Goal: Information Seeking & Learning: Understand process/instructions

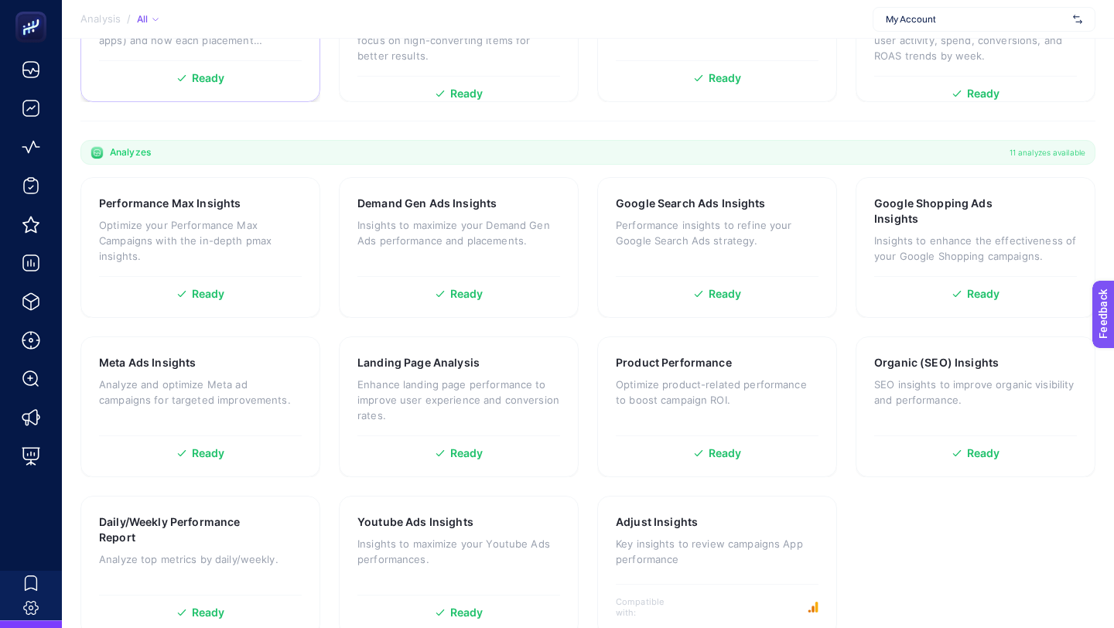
scroll to position [402, 0]
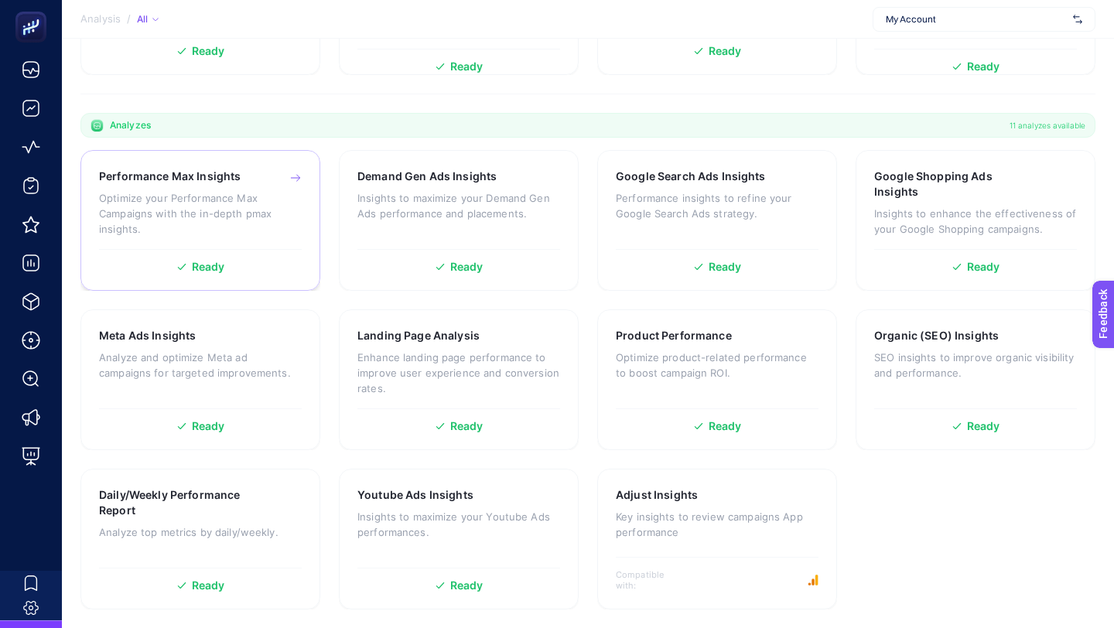
click at [212, 203] on p "Optimize your Performance Max Campaigns with the in-depth pmax insights." at bounding box center [200, 213] width 203 height 46
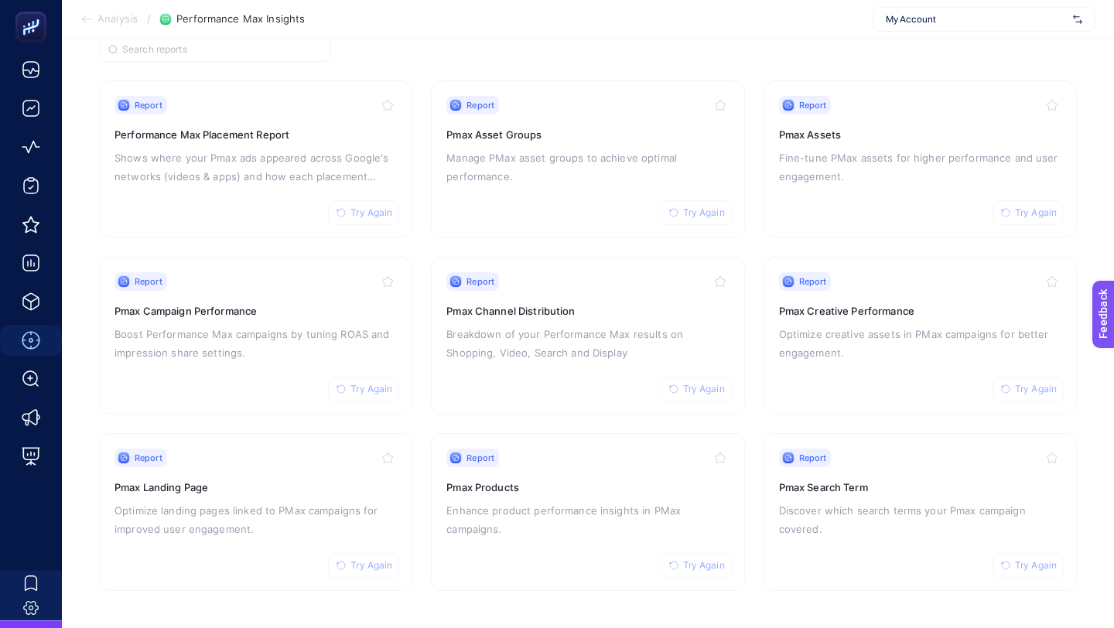
scroll to position [131, 0]
click at [630, 483] on h3 "Pmax Products" at bounding box center [587, 489] width 282 height 15
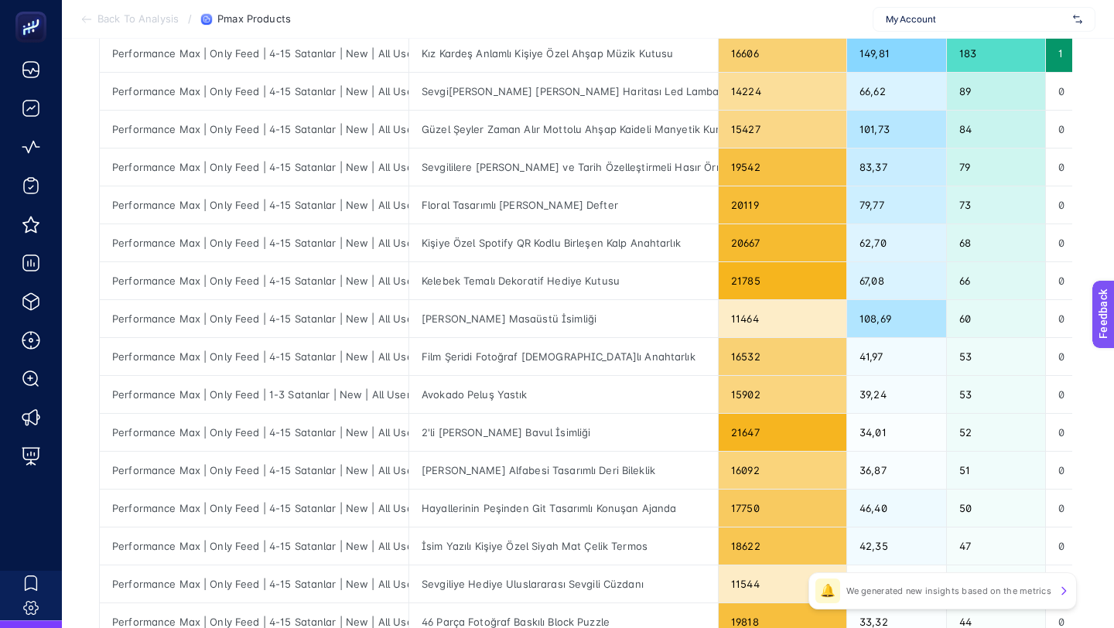
scroll to position [620, 0]
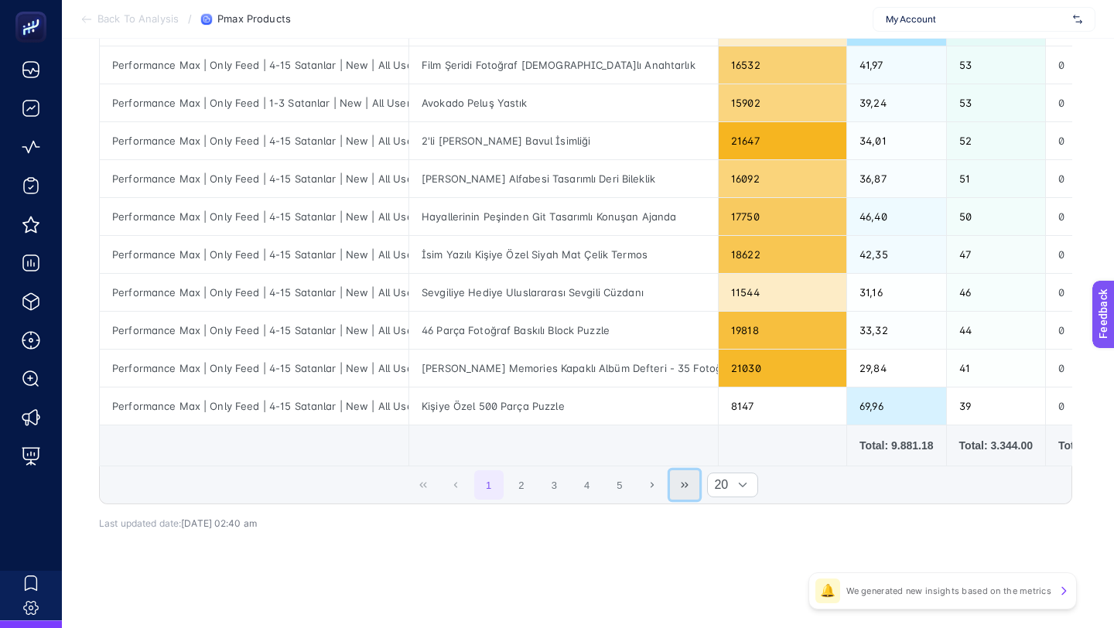
click at [696, 493] on button "Last Page" at bounding box center [684, 484] width 29 height 29
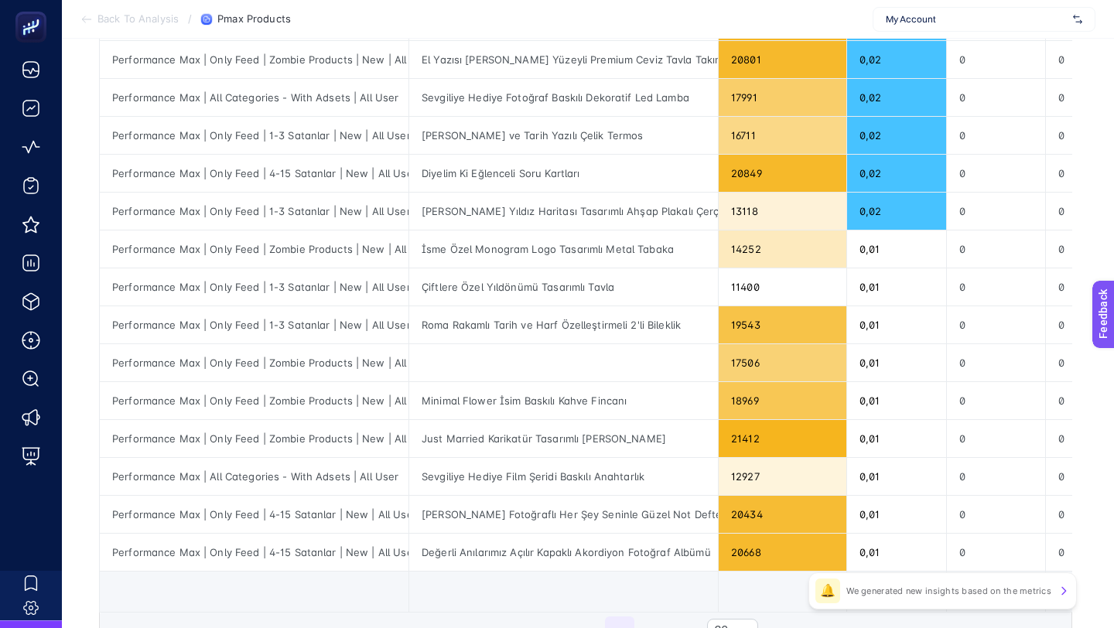
scroll to position [430, 0]
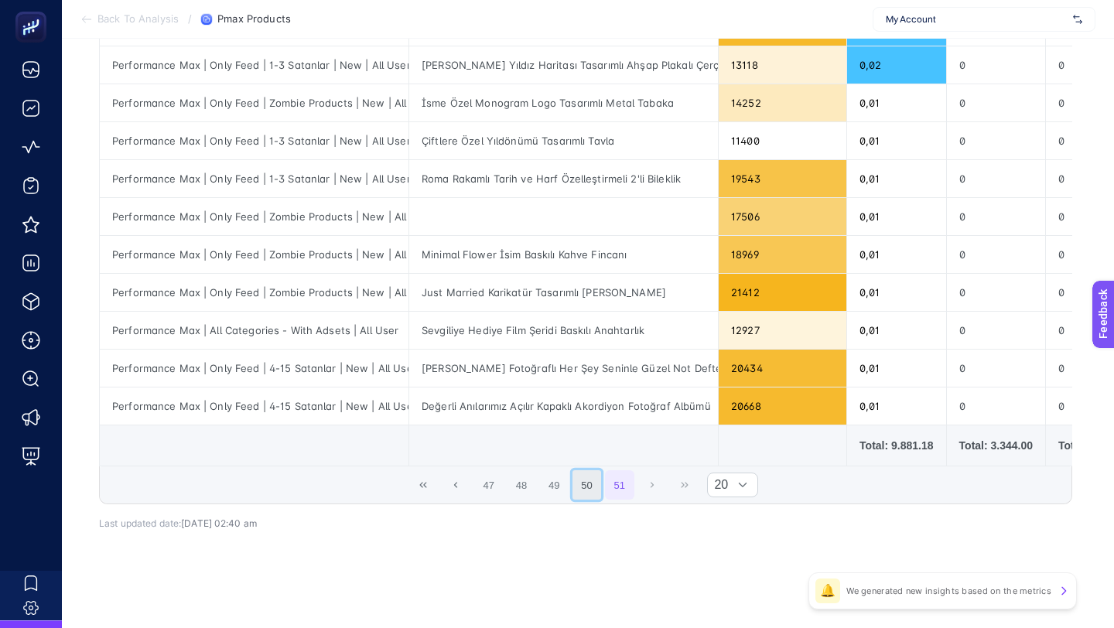
click at [575, 483] on button "50" at bounding box center [586, 484] width 29 height 29
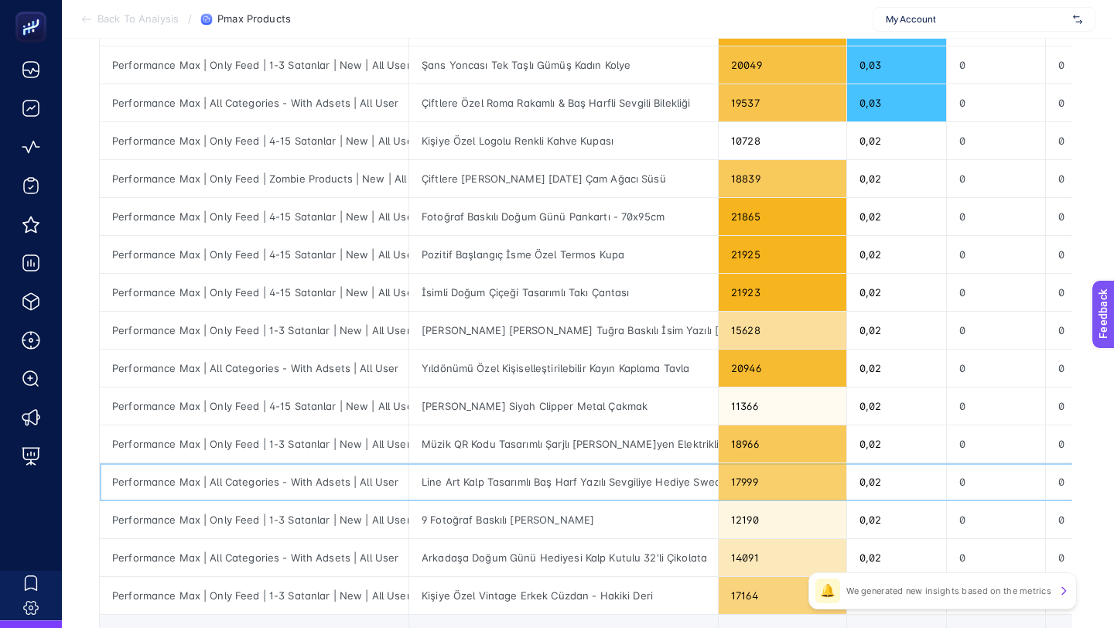
click at [552, 483] on div "Line Art Kalp Tasarımlı Baş Harf Yazılı Sevgiliye Hediye Sweatshirt Kombini" at bounding box center [563, 481] width 309 height 37
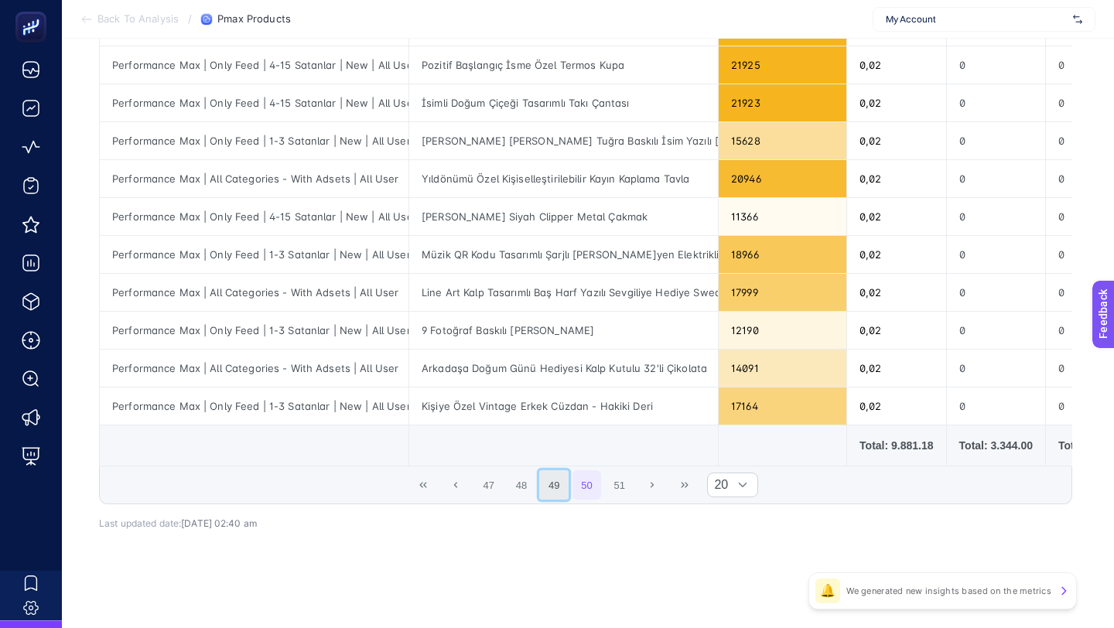
click at [557, 480] on button "49" at bounding box center [553, 484] width 29 height 29
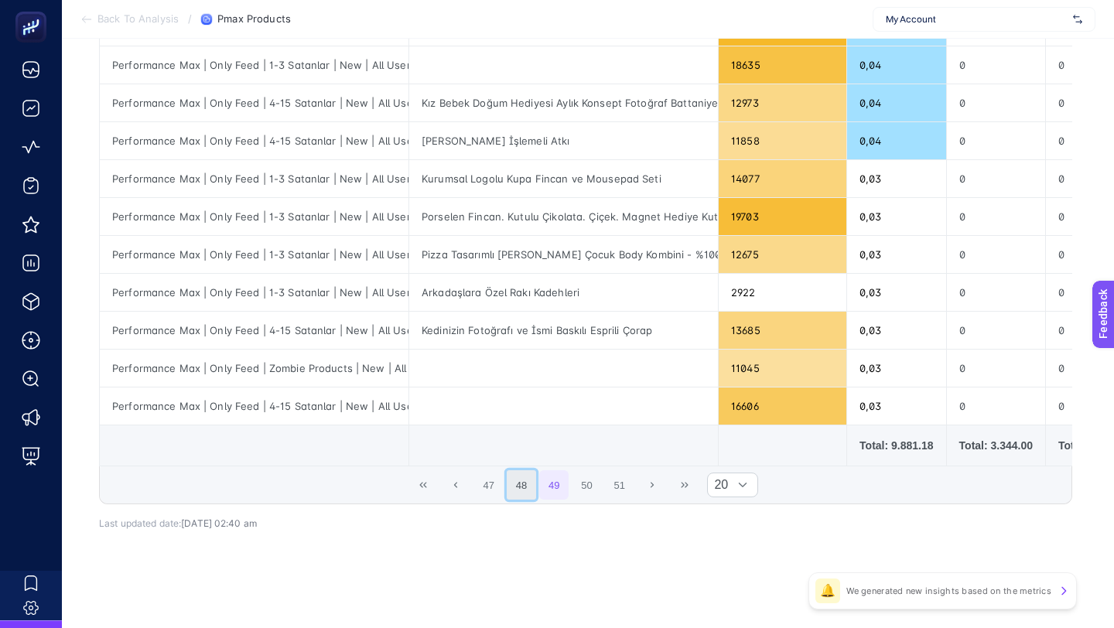
click at [516, 489] on button "48" at bounding box center [521, 484] width 29 height 29
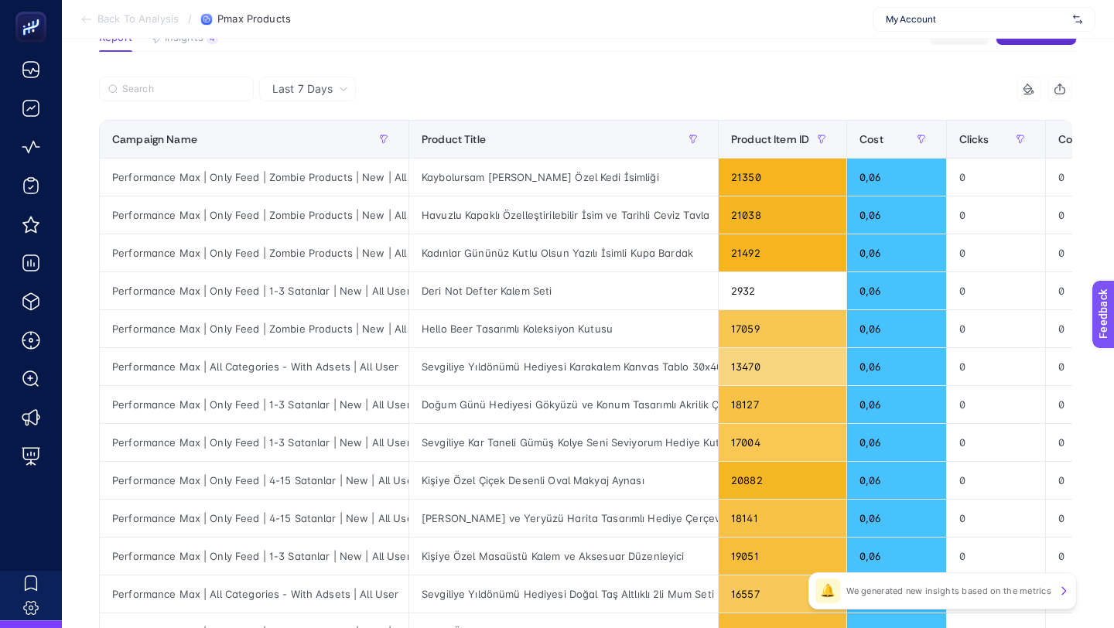
scroll to position [0, 0]
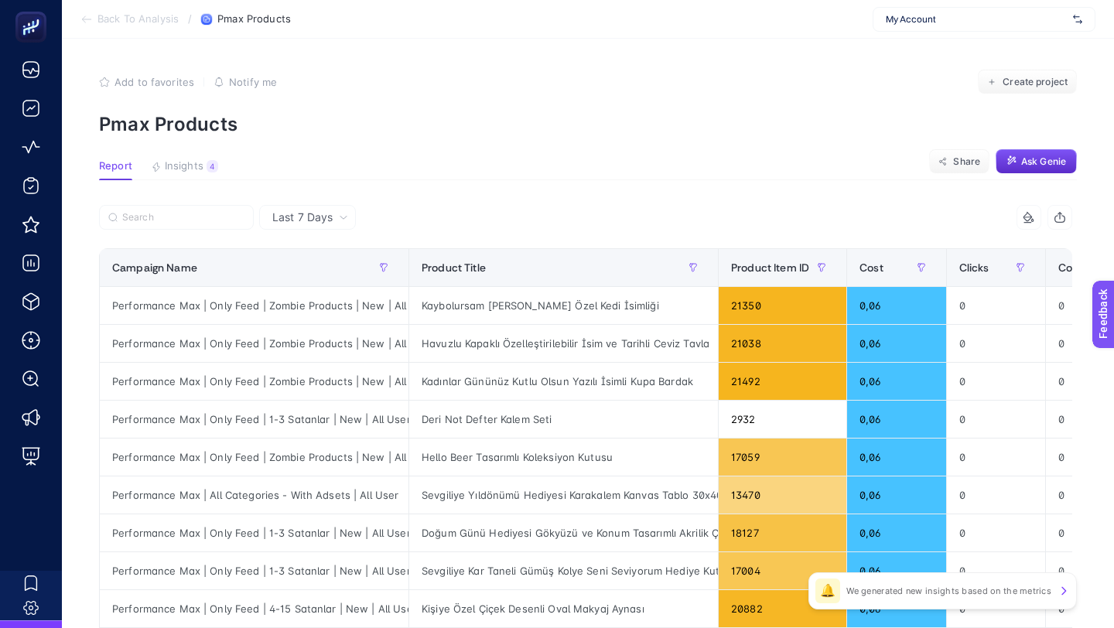
click at [318, 222] on span "Last 7 Days" at bounding box center [302, 217] width 60 height 15
click at [343, 275] on li "Last 30 Days" at bounding box center [307, 278] width 87 height 28
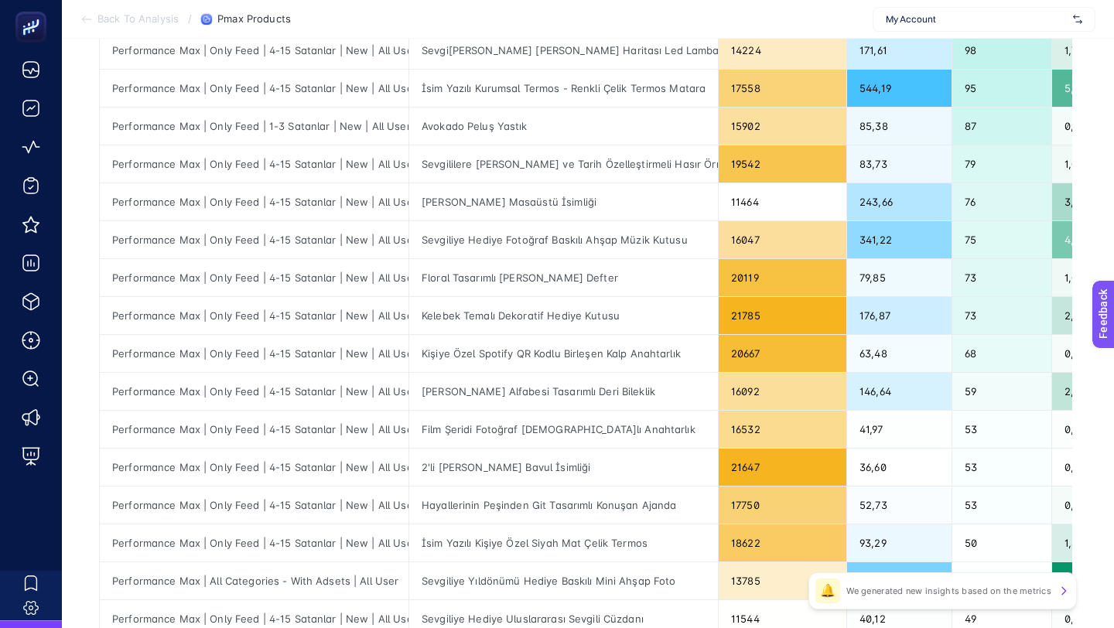
scroll to position [620, 0]
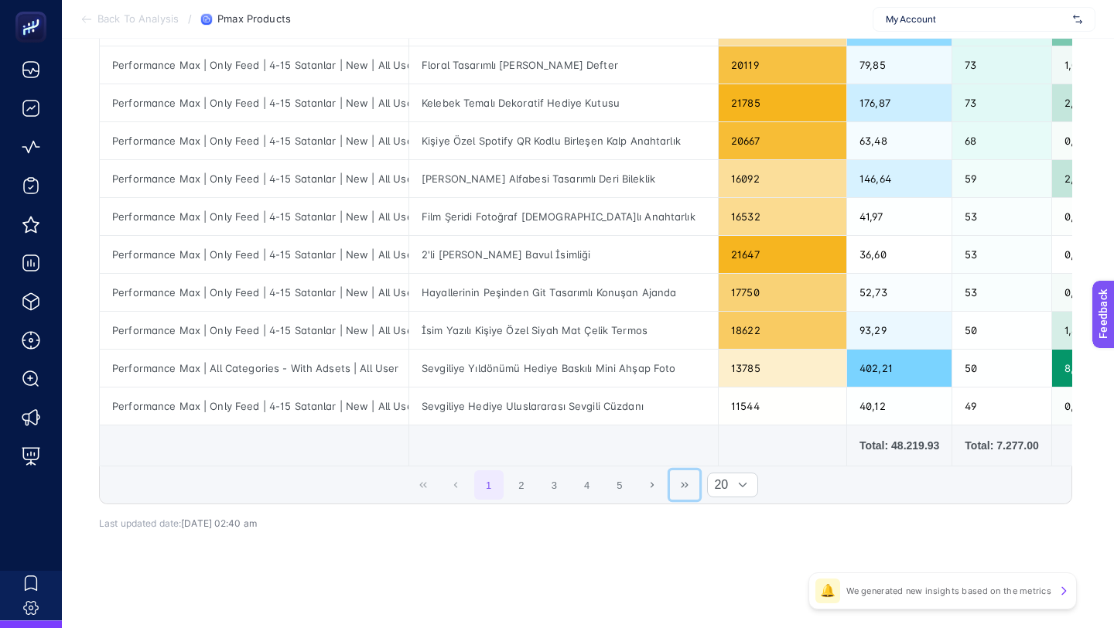
click at [675, 485] on button "Last Page" at bounding box center [684, 484] width 29 height 29
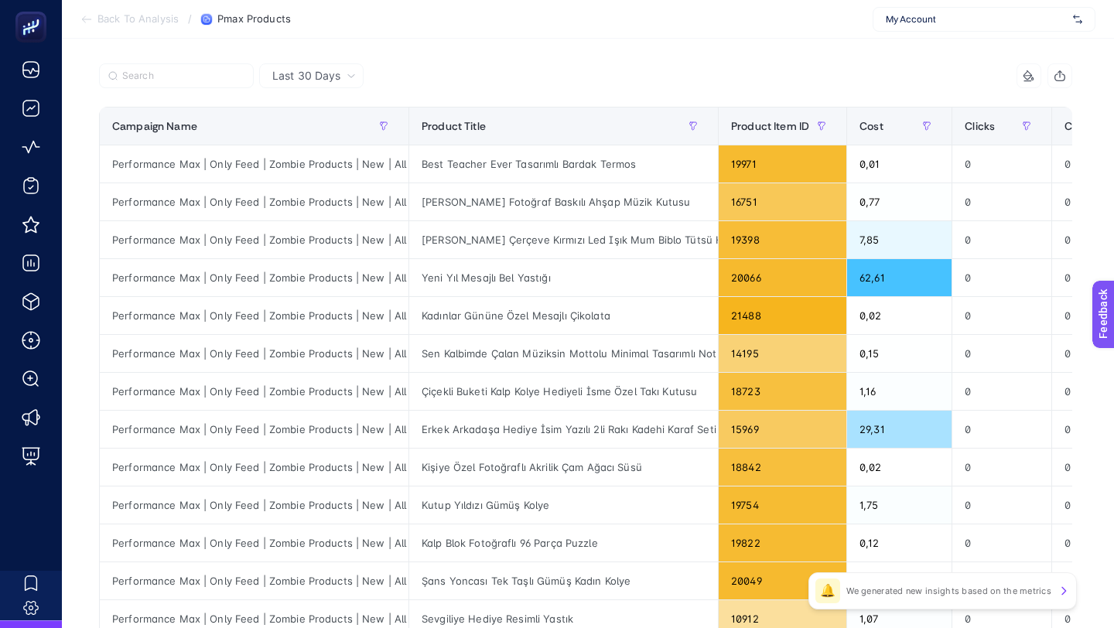
scroll to position [0, 0]
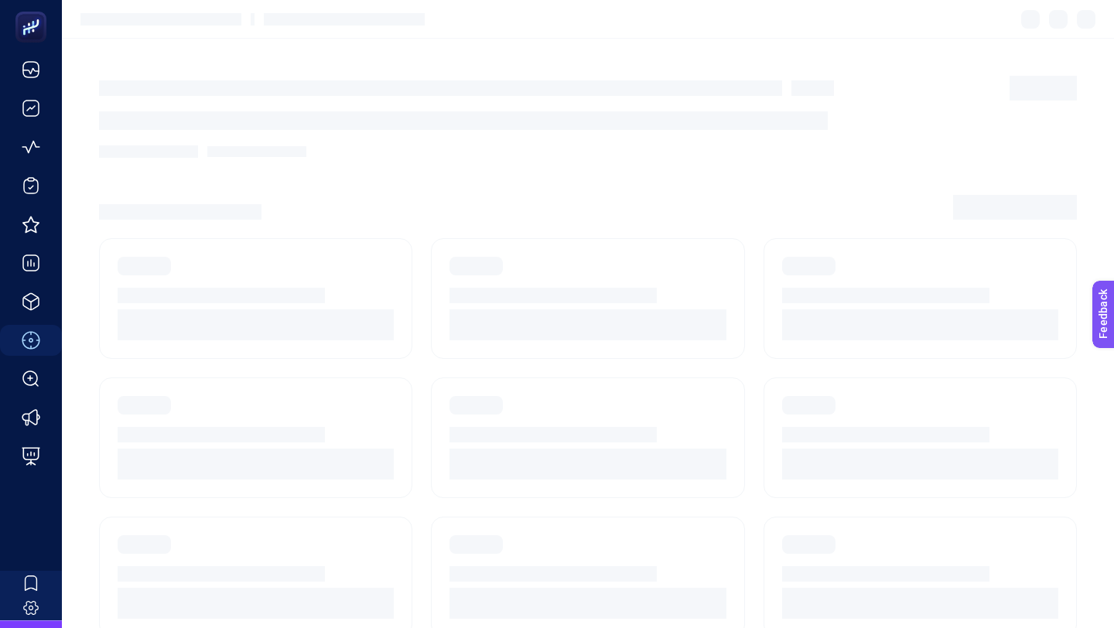
scroll to position [131, 0]
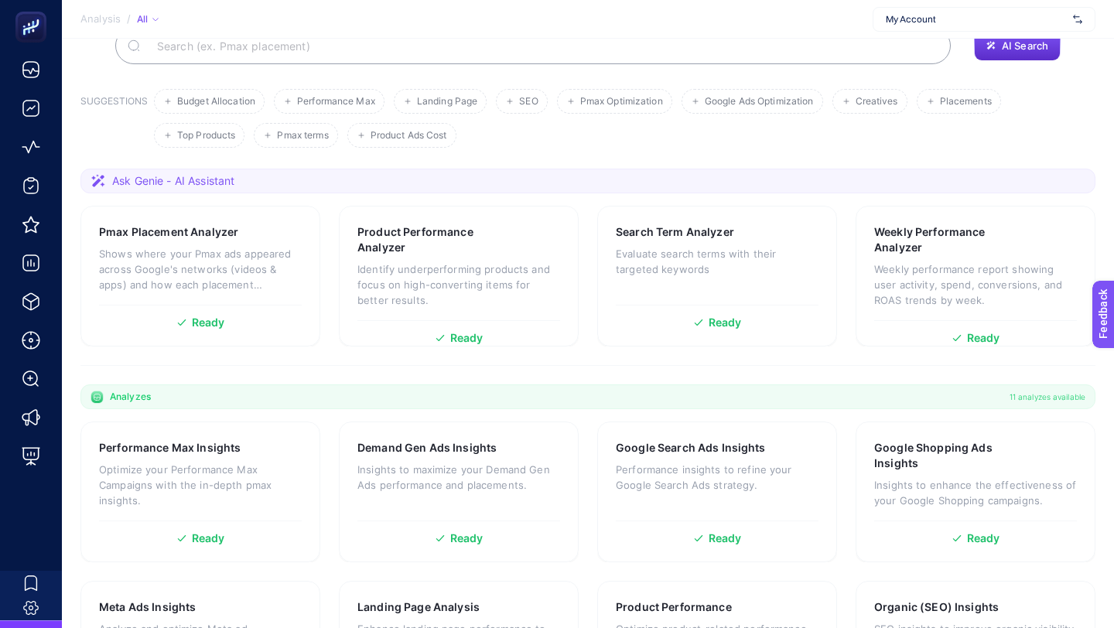
scroll to position [402, 0]
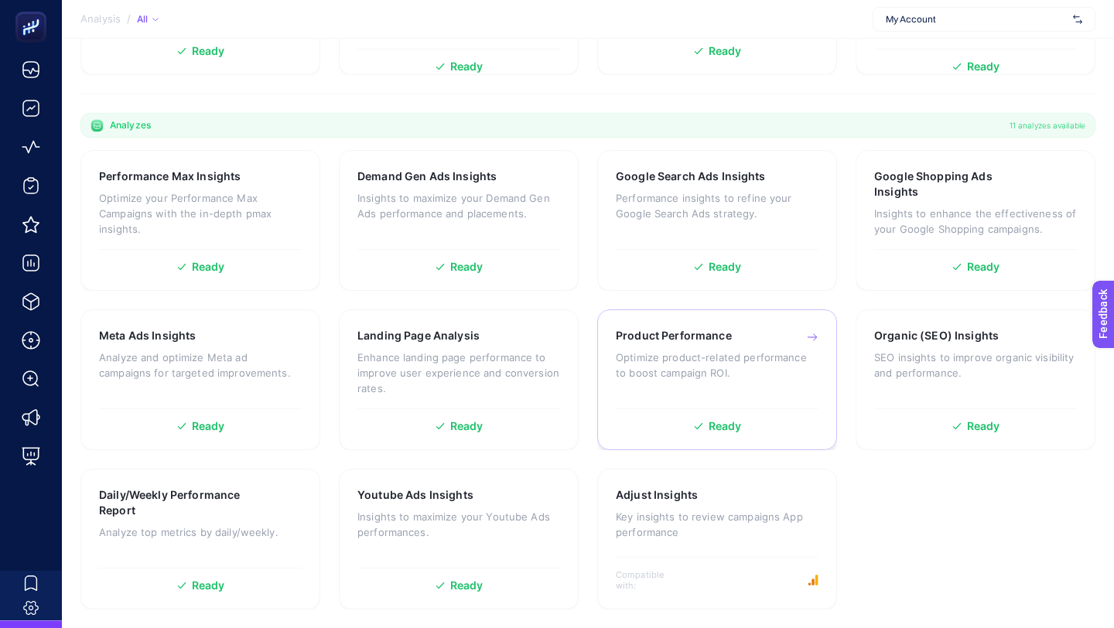
click at [633, 354] on p "Optimize product-related performance to boost campaign ROI." at bounding box center [717, 365] width 203 height 31
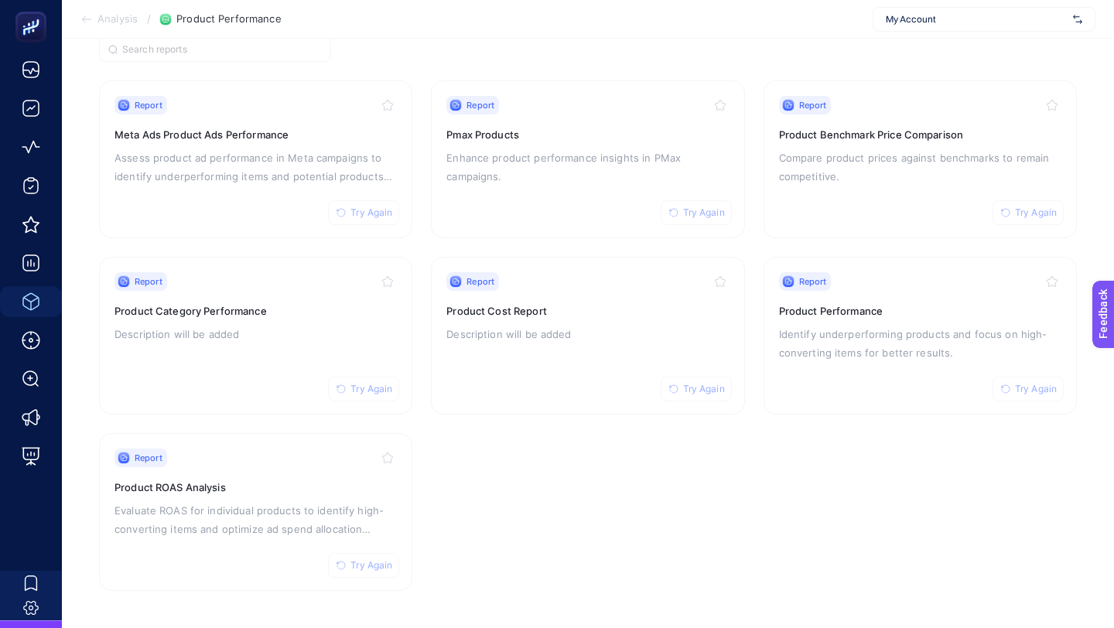
scroll to position [131, 0]
click at [905, 297] on div "Report Try Again Product Performance Identify underperforming products and focu…" at bounding box center [920, 338] width 282 height 127
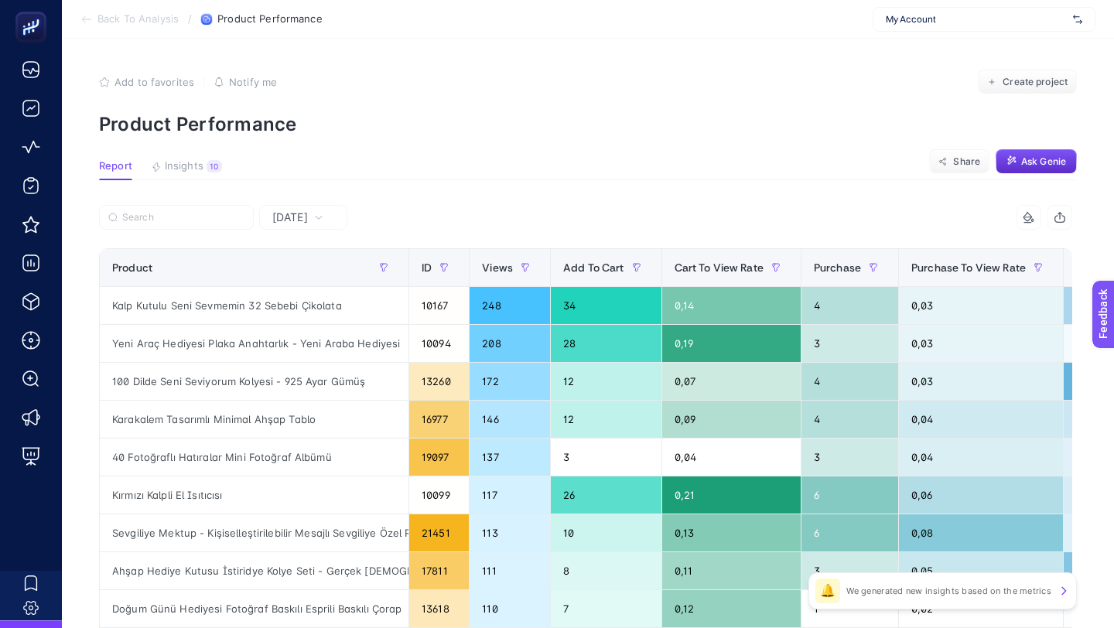
scroll to position [620, 0]
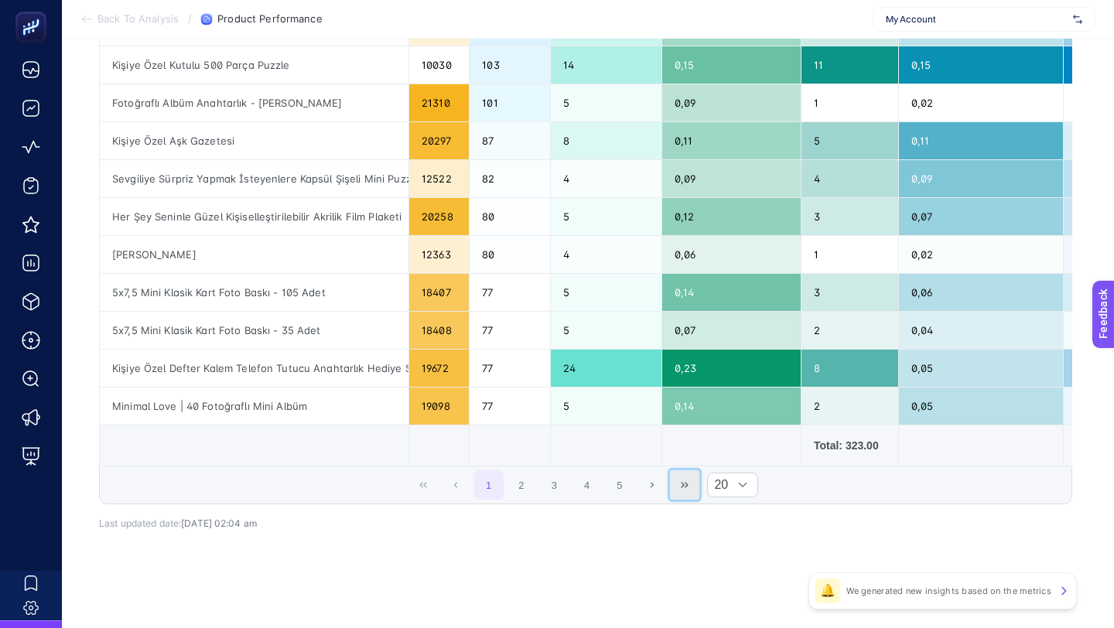
click at [692, 473] on button "Last Page" at bounding box center [684, 484] width 29 height 29
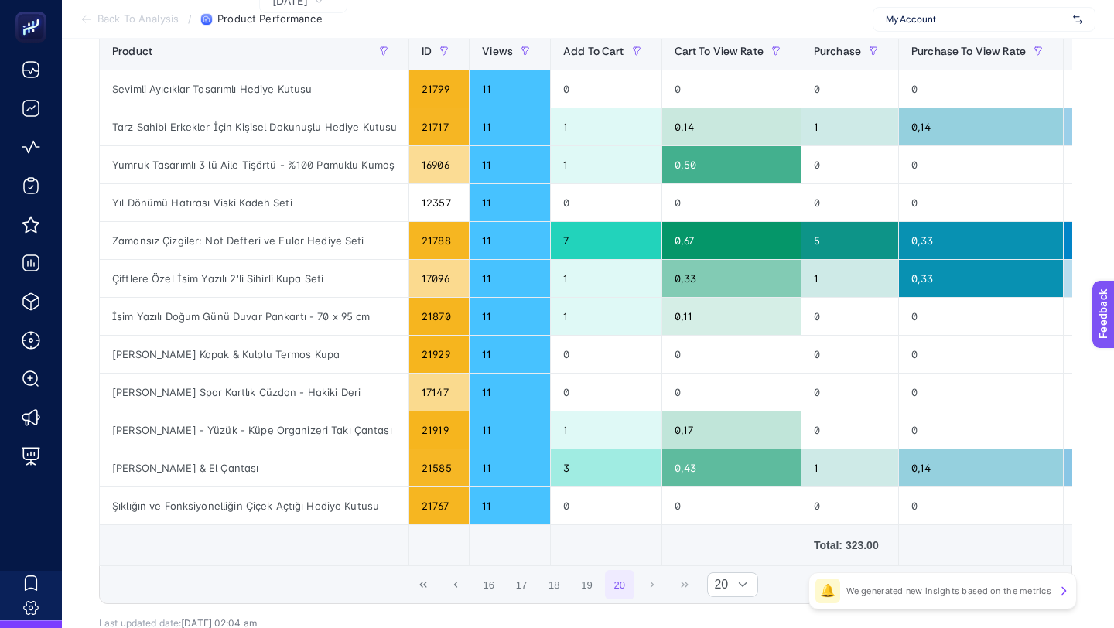
scroll to position [316, 0]
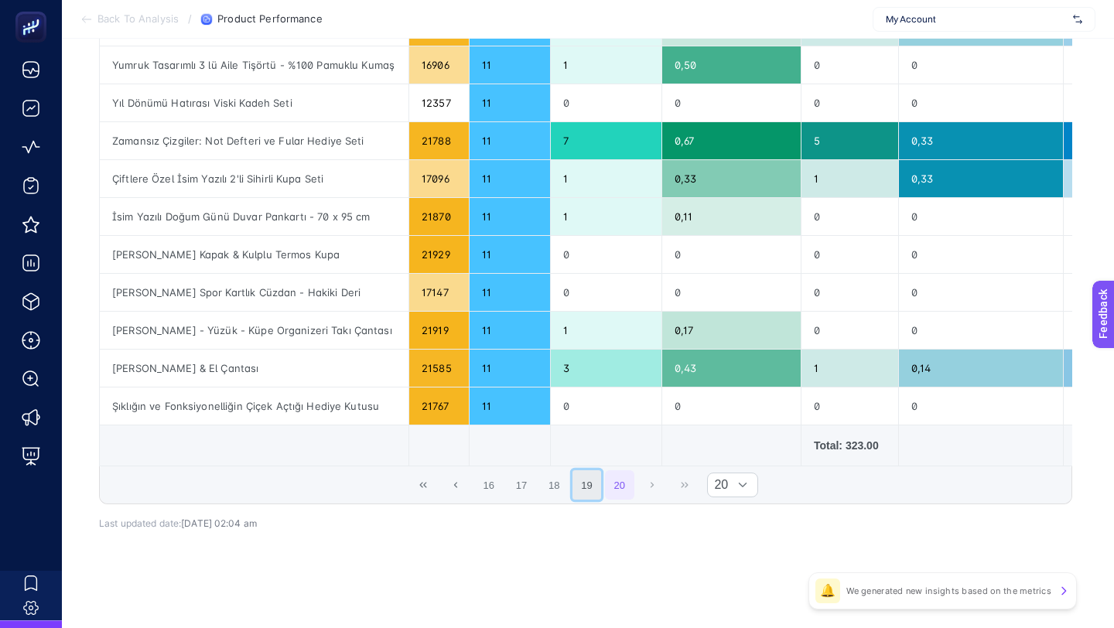
click at [585, 485] on button "19" at bounding box center [586, 484] width 29 height 29
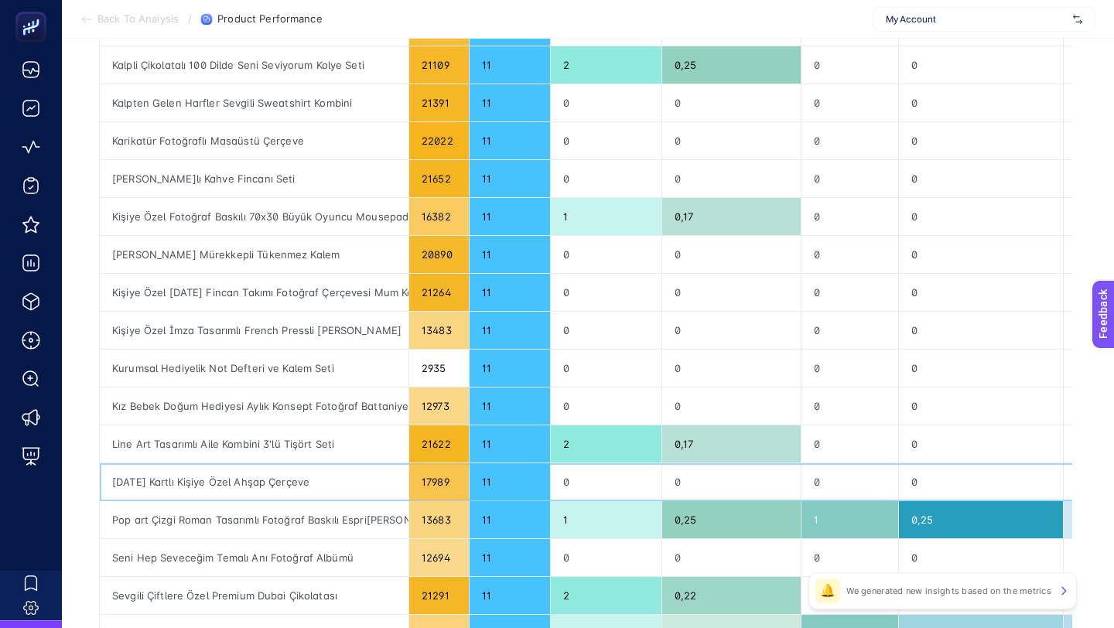
click at [555, 492] on div "0" at bounding box center [606, 481] width 111 height 37
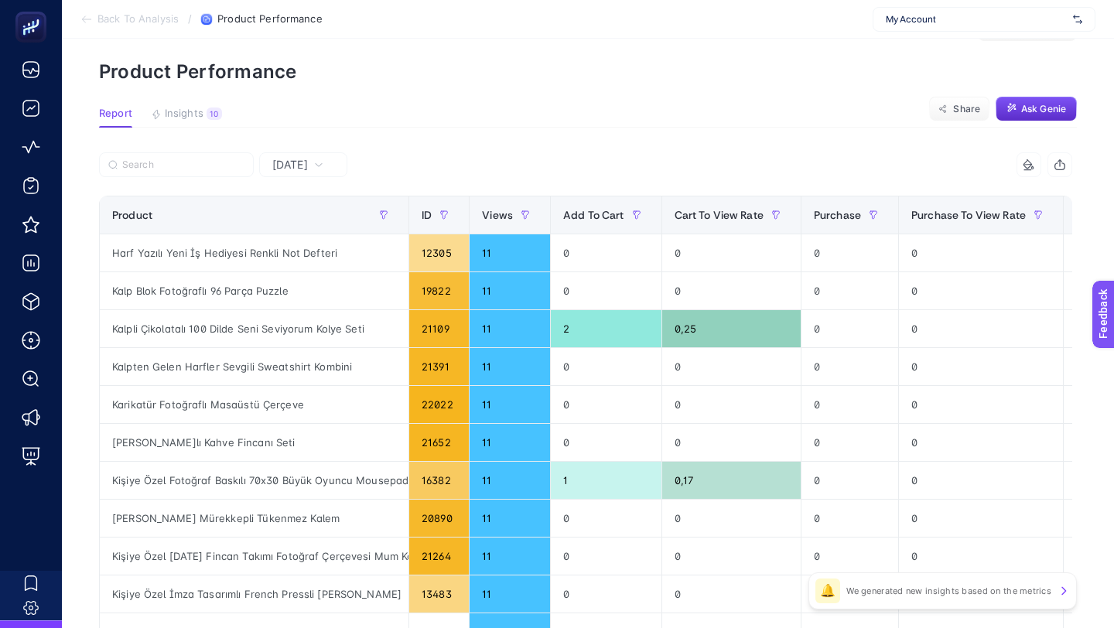
scroll to position [0, 0]
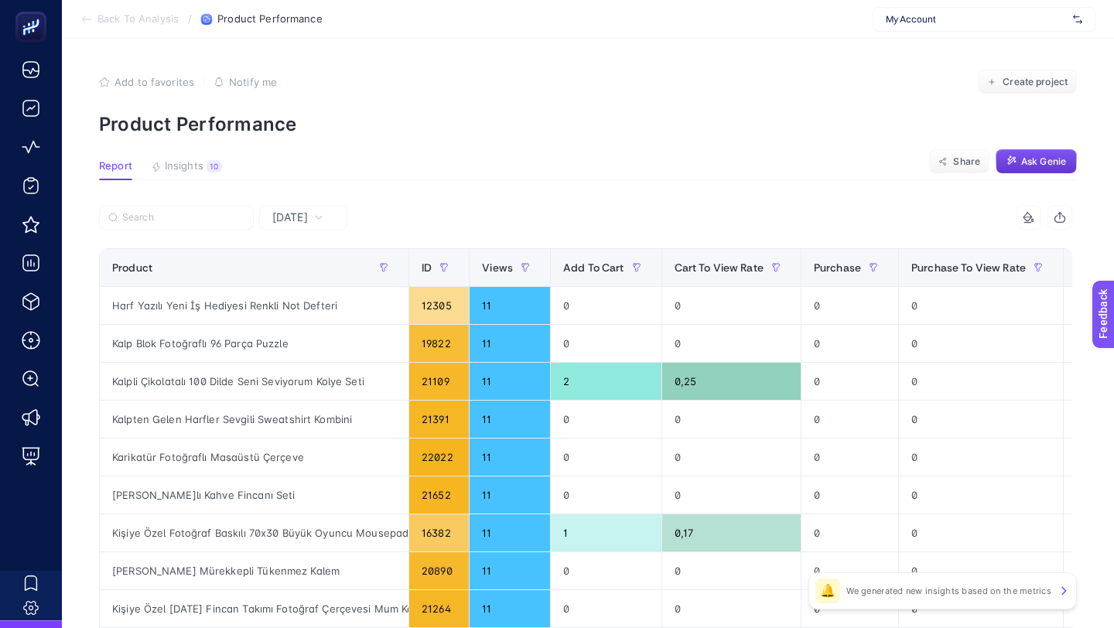
click at [1027, 161] on span "Ask Genie" at bounding box center [1043, 161] width 45 height 12
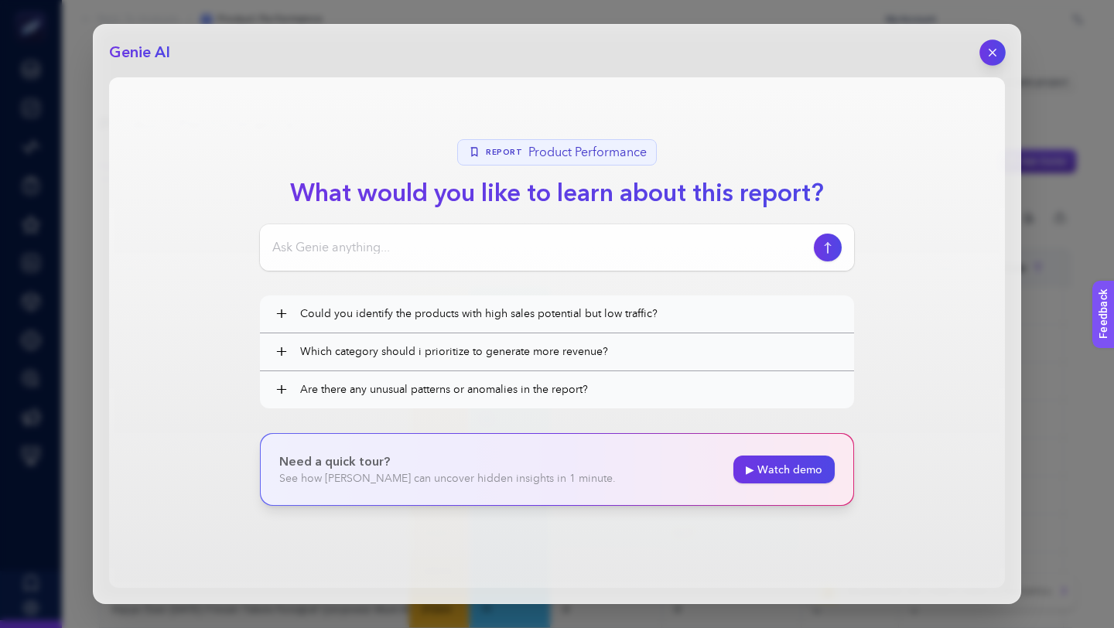
click at [996, 54] on icon "button" at bounding box center [992, 52] width 13 height 13
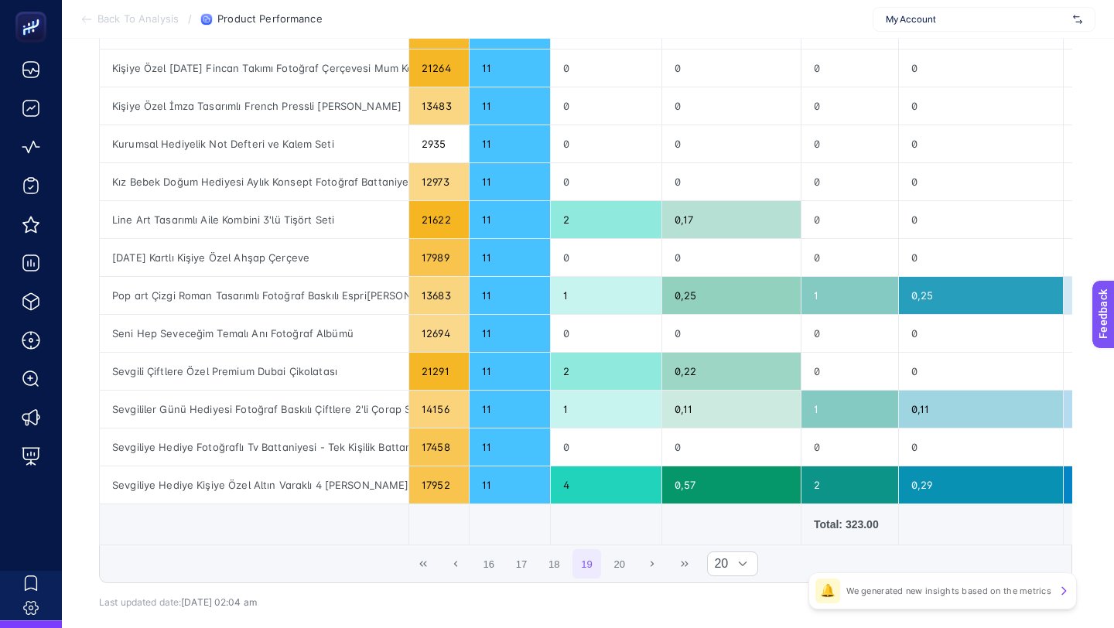
scroll to position [620, 0]
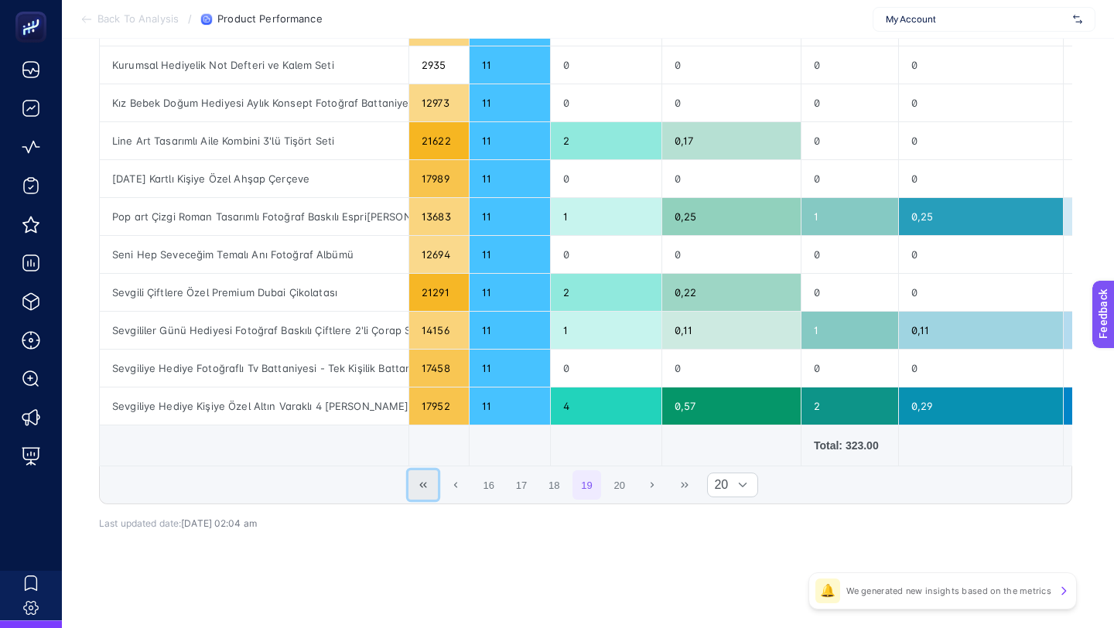
click at [425, 487] on icon "First Page" at bounding box center [423, 484] width 7 height 5
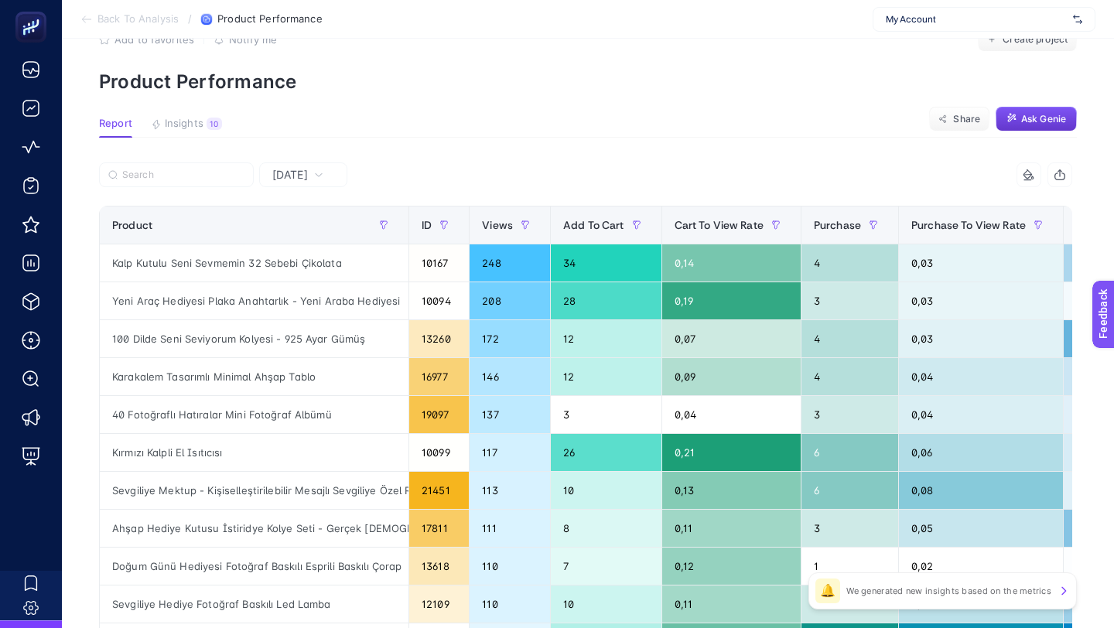
scroll to position [3, 0]
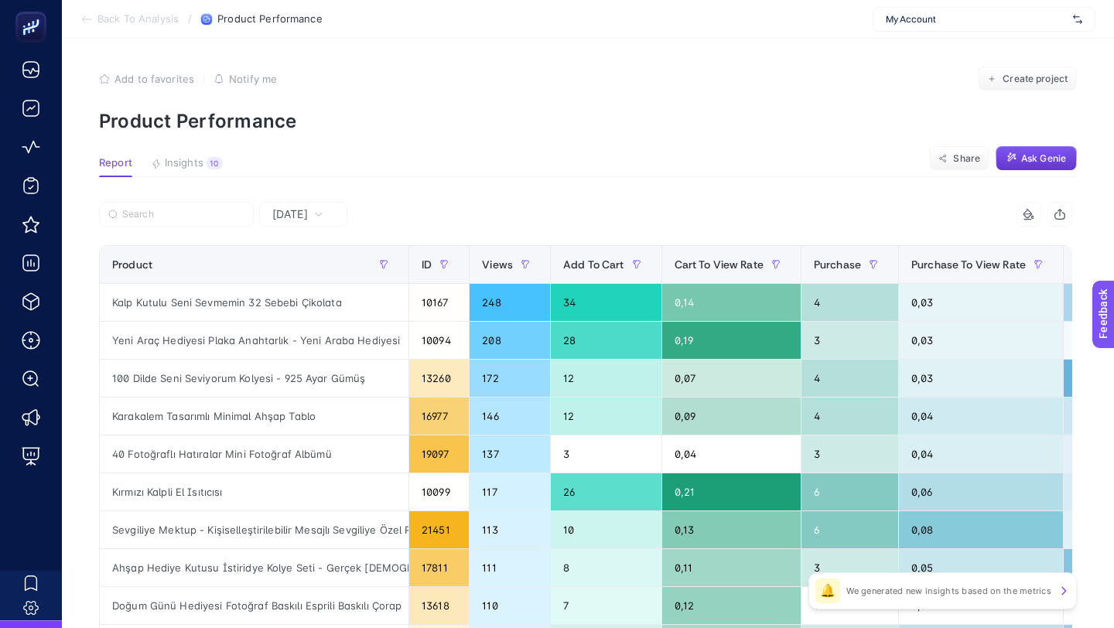
click at [1055, 155] on span "Ask Genie" at bounding box center [1043, 158] width 45 height 12
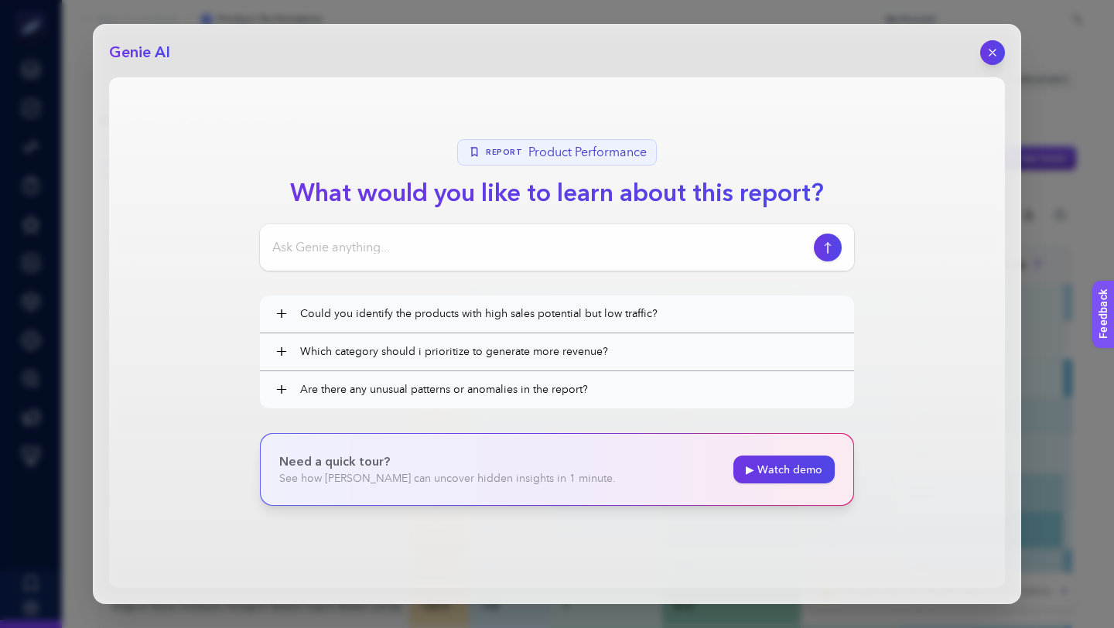
click at [513, 243] on input at bounding box center [539, 247] width 535 height 19
type input "bu tabloyu hiç bilmeyen birine göre açıkla"
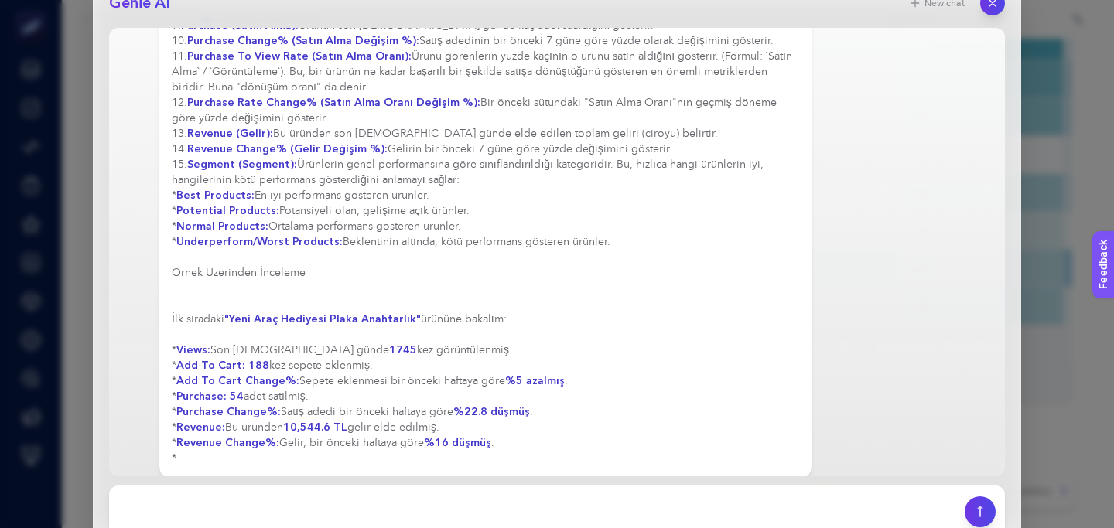
scroll to position [459, 0]
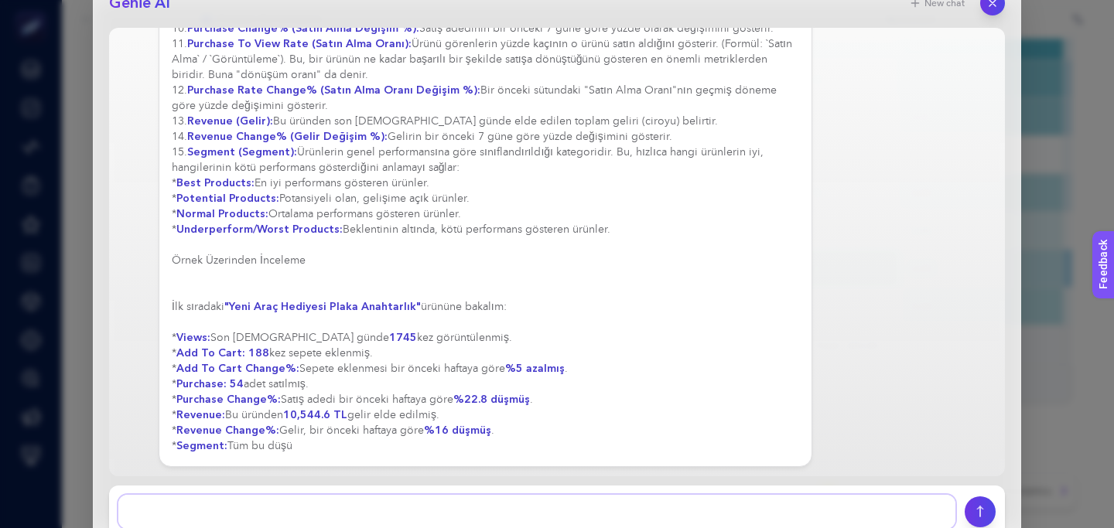
click at [364, 514] on textarea at bounding box center [536, 512] width 837 height 34
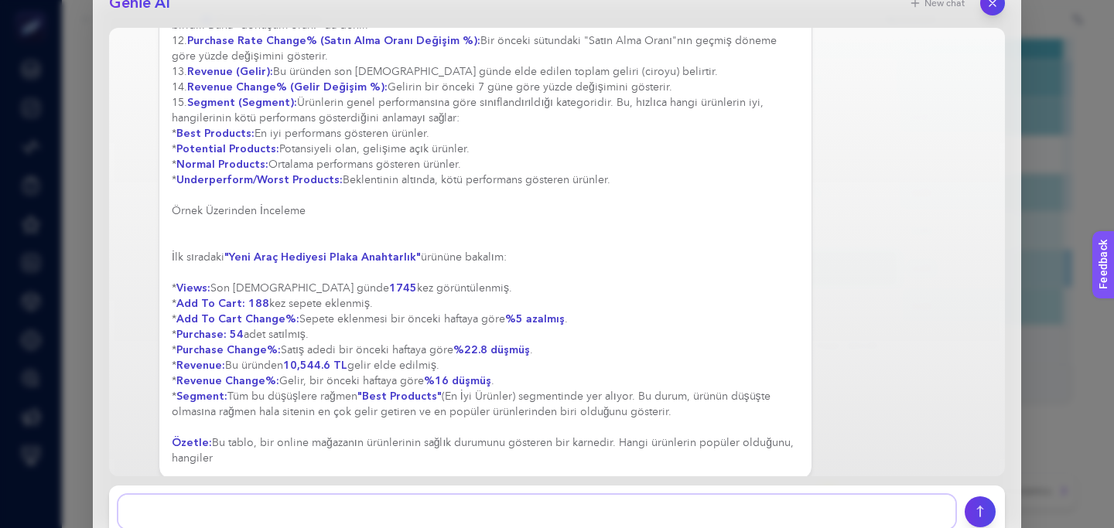
scroll to position [524, 0]
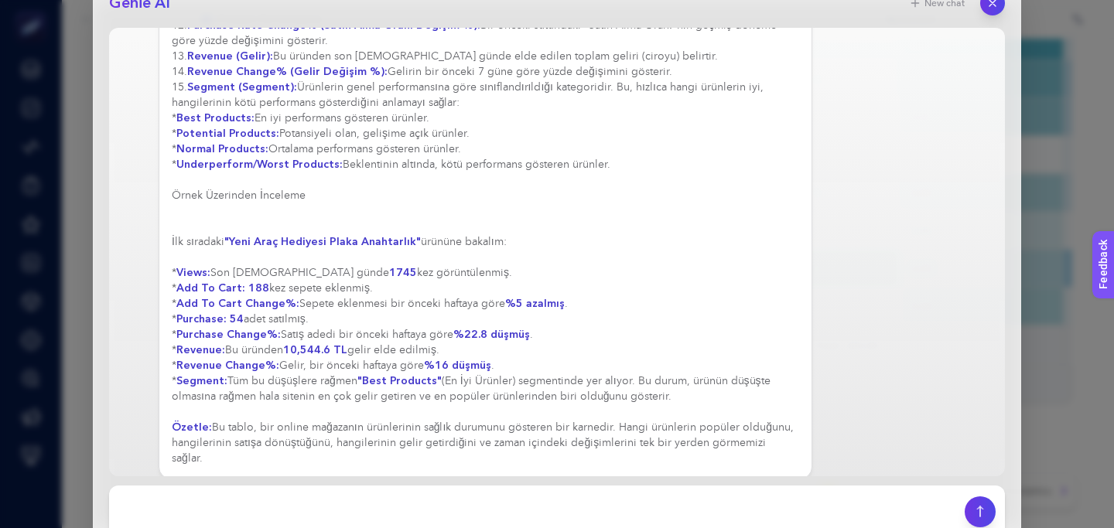
click at [332, 272] on div "Elbette, bu tabloyu adım adım ve basit bir dille açıklayalım: Bu tablo, bir e-t…" at bounding box center [485, 26] width 627 height 882
copy div "* Views: Son [DEMOGRAPHIC_DATA] günde 1745 kez görüntülenmiş."
click at [337, 511] on textarea at bounding box center [536, 512] width 837 height 34
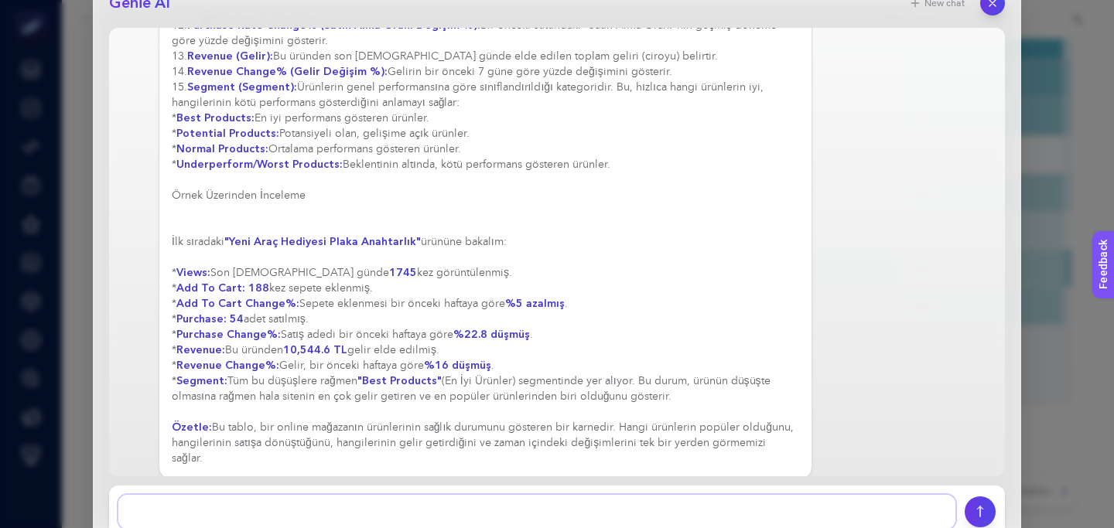
paste textarea "* Views: Son [DEMOGRAPHIC_DATA] günde 1745 kez görüntülenmiş."
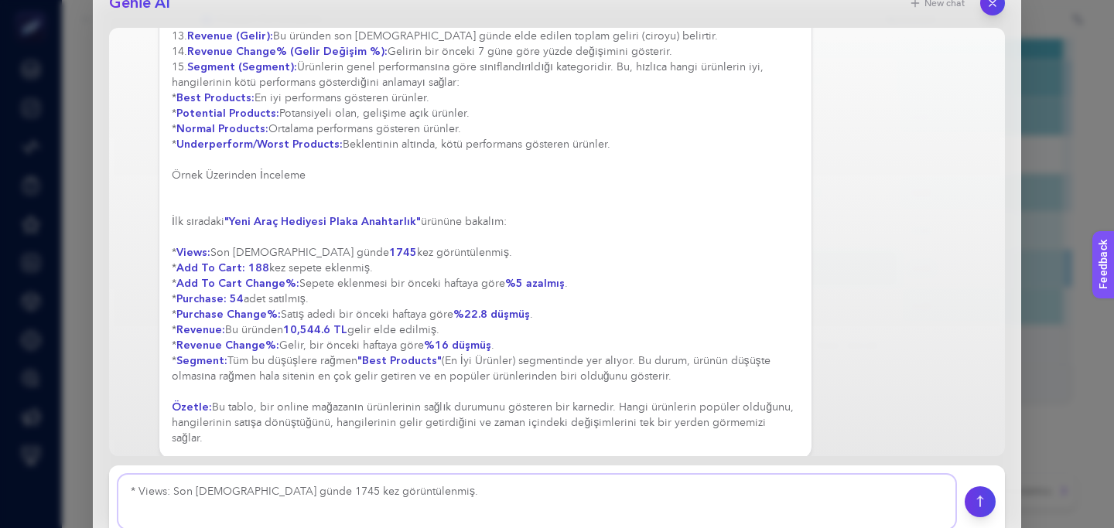
scroll to position [15, 0]
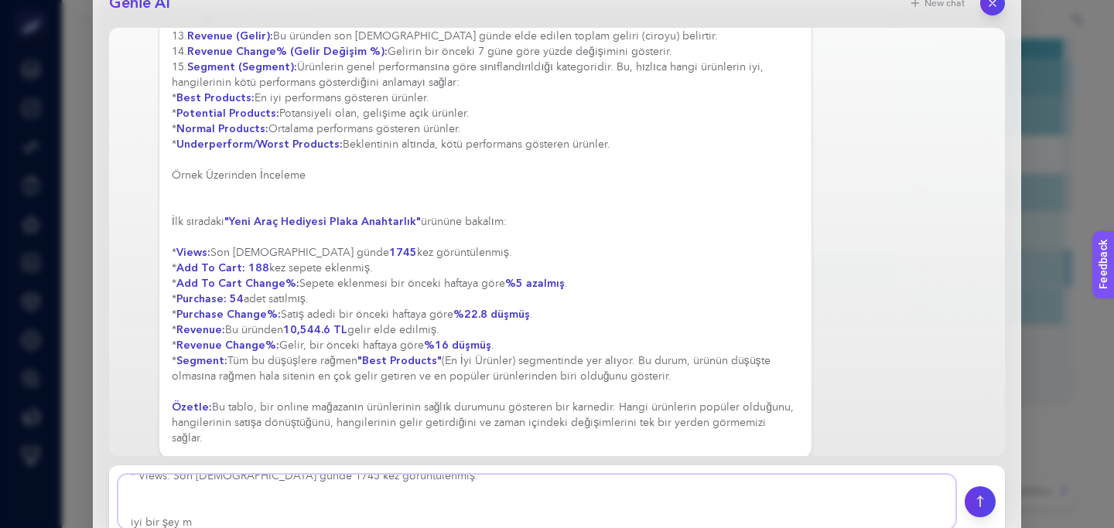
type textarea "* Views: Son [DEMOGRAPHIC_DATA] günde 1745 kez görüntülenmiş. iyi bir şey mi"
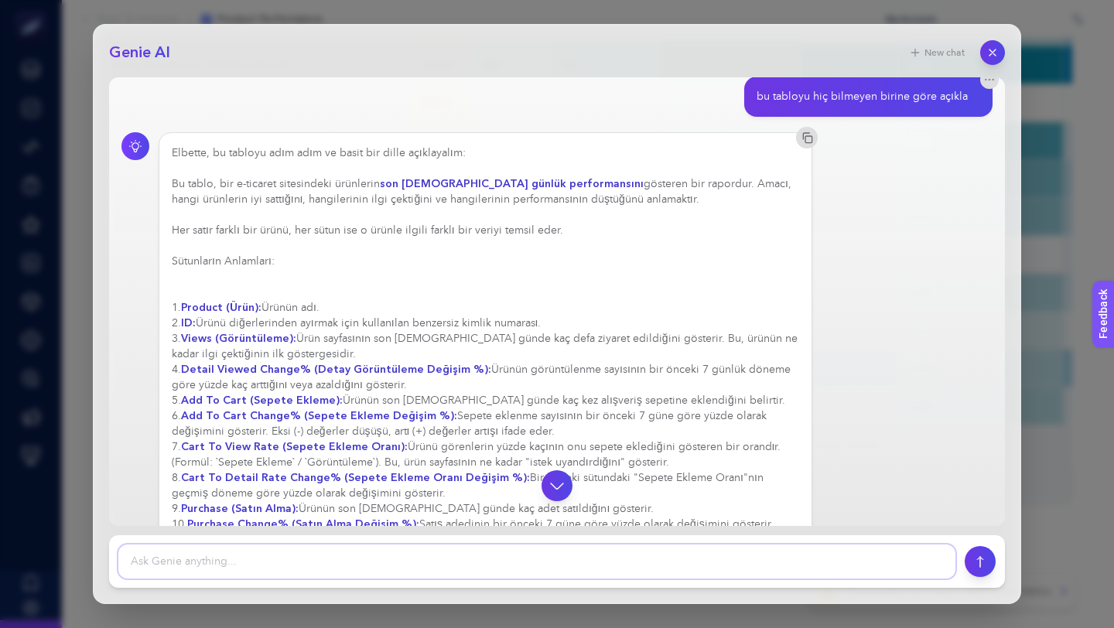
scroll to position [0, 0]
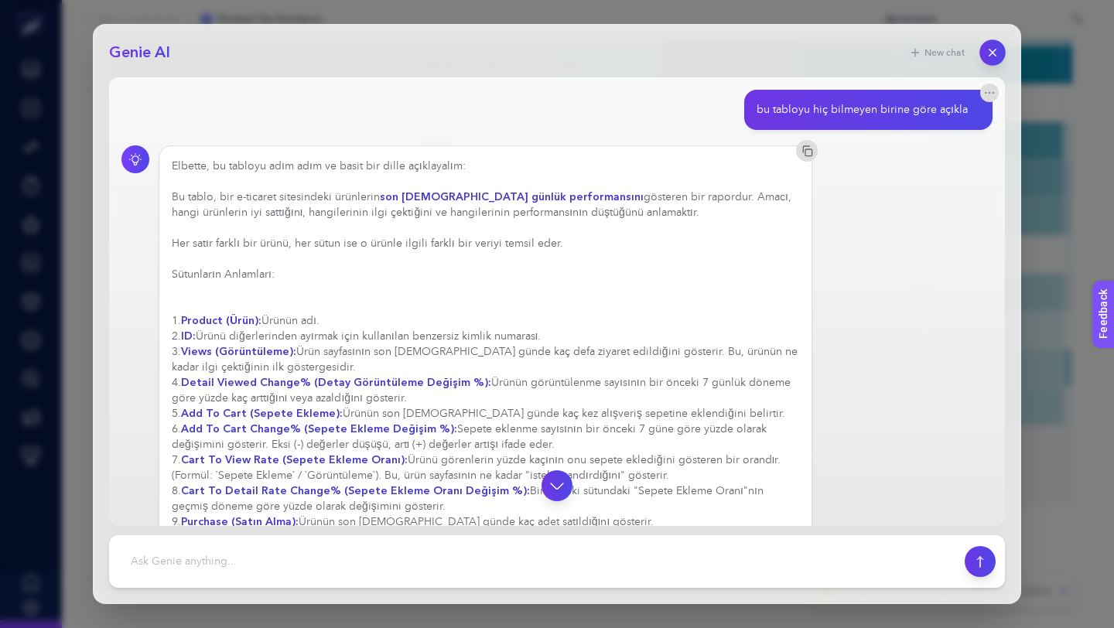
click at [992, 41] on button "button" at bounding box center [992, 52] width 26 height 26
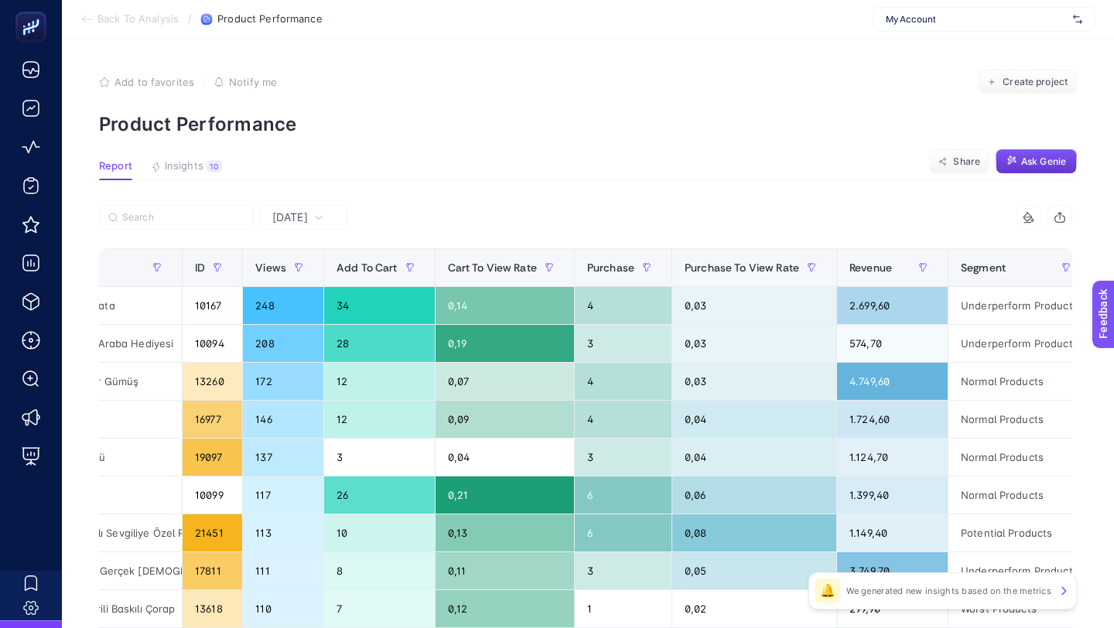
scroll to position [0, 301]
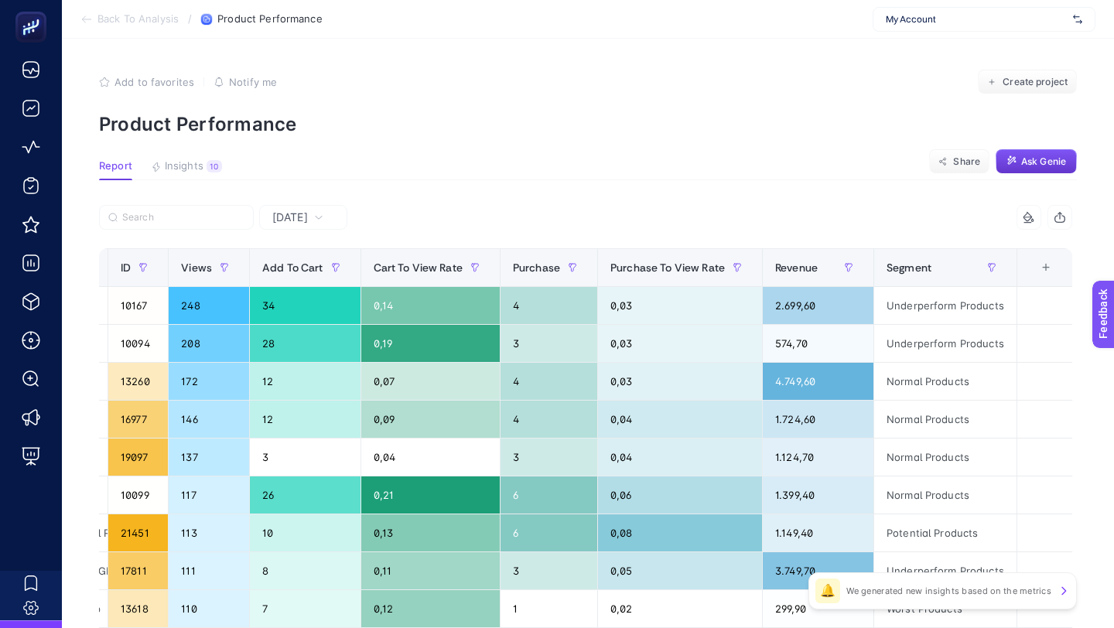
scroll to position [131, 0]
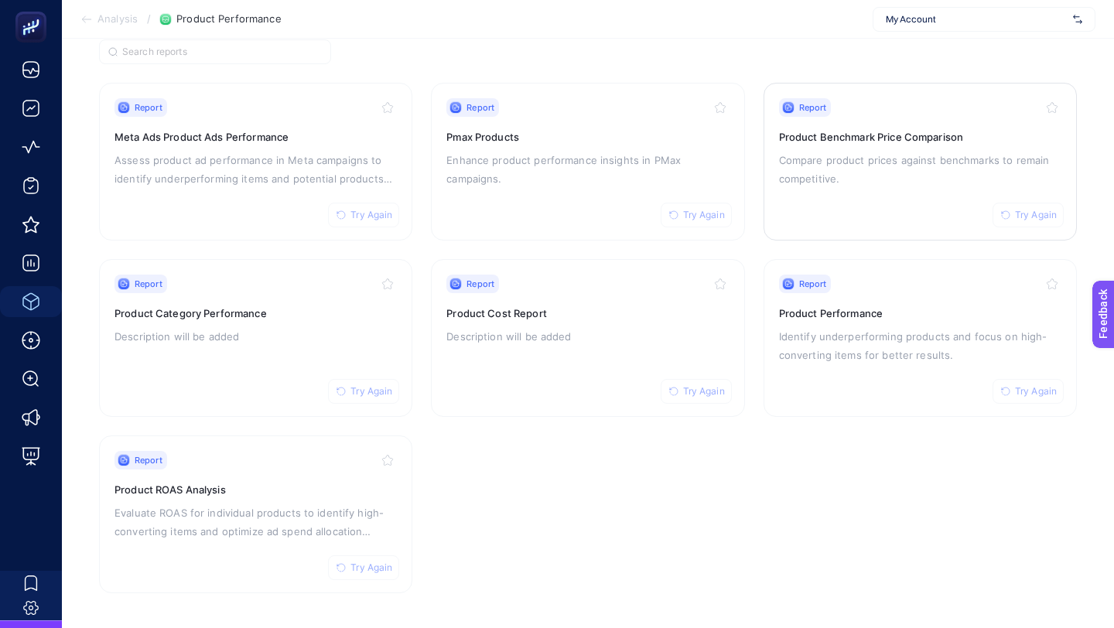
click at [852, 173] on p "Compare product prices against benchmarks to remain competitive." at bounding box center [920, 169] width 282 height 37
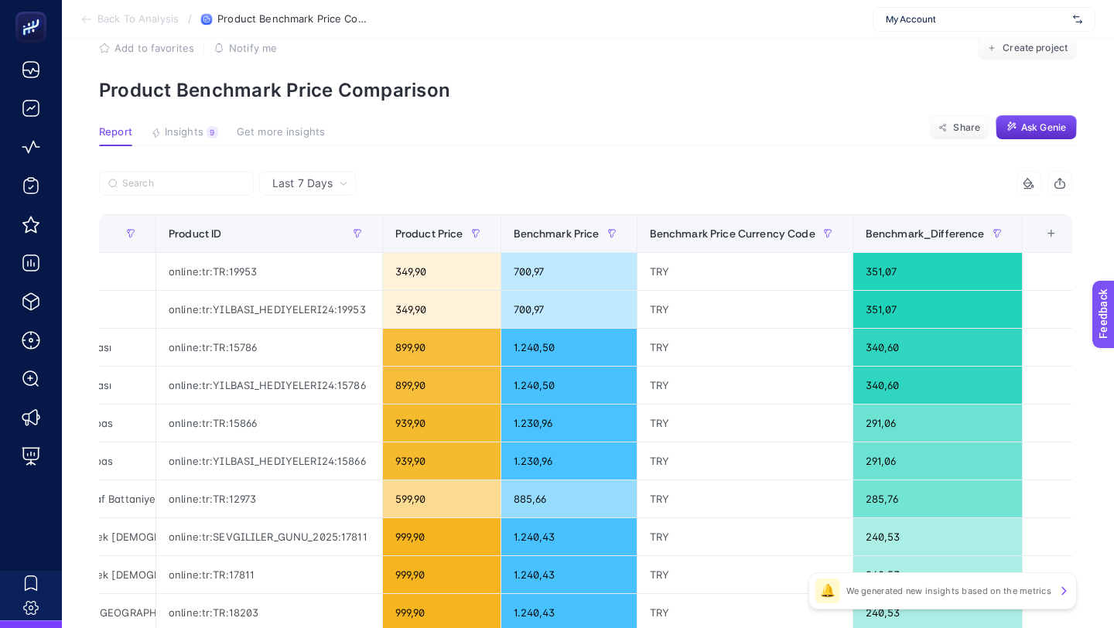
scroll to position [56, 0]
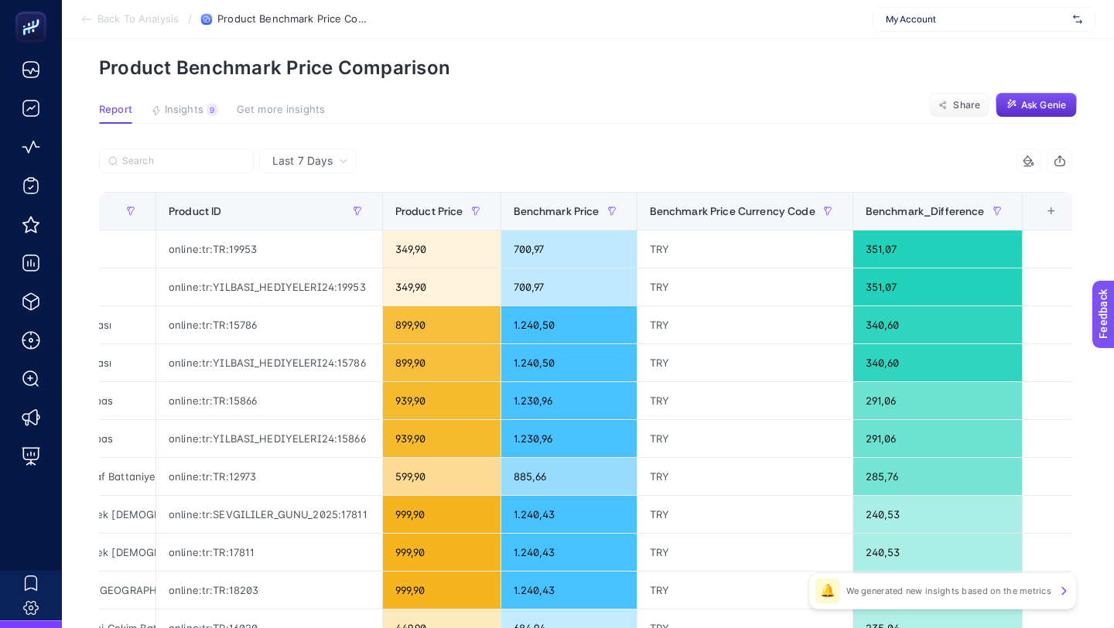
click at [1047, 207] on div "+" at bounding box center [1051, 211] width 29 height 12
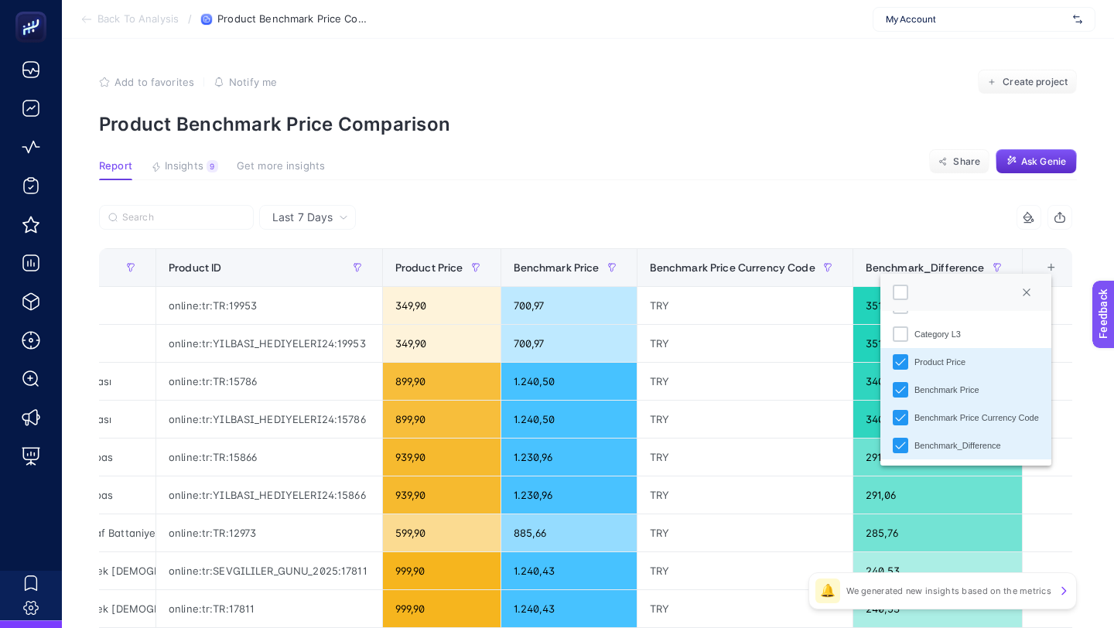
scroll to position [0, 0]
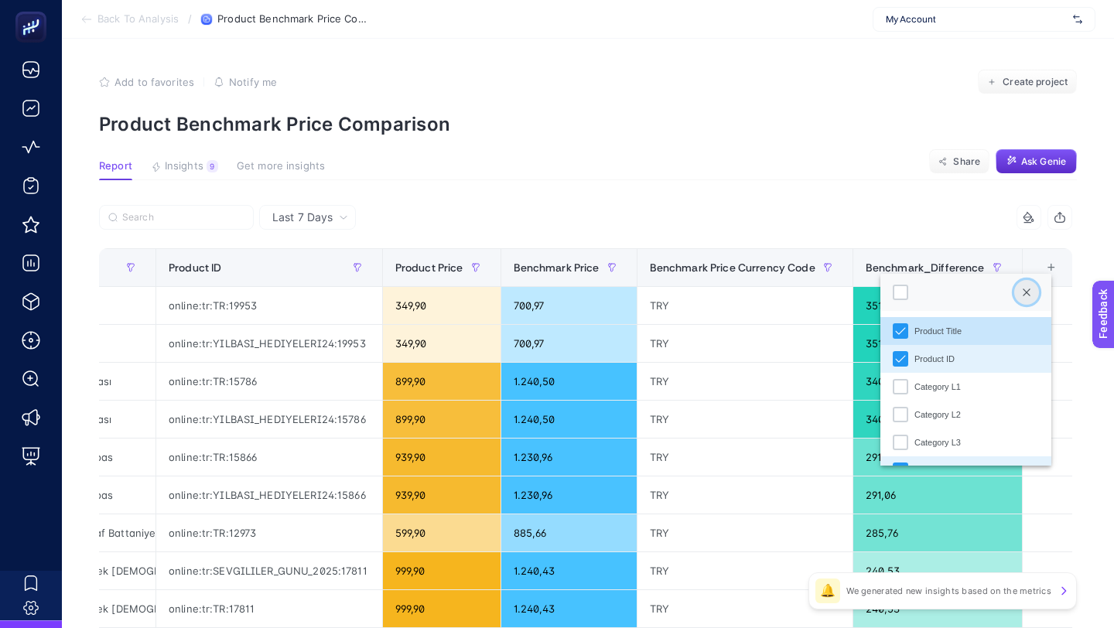
click at [1027, 299] on button "Close" at bounding box center [1026, 292] width 25 height 25
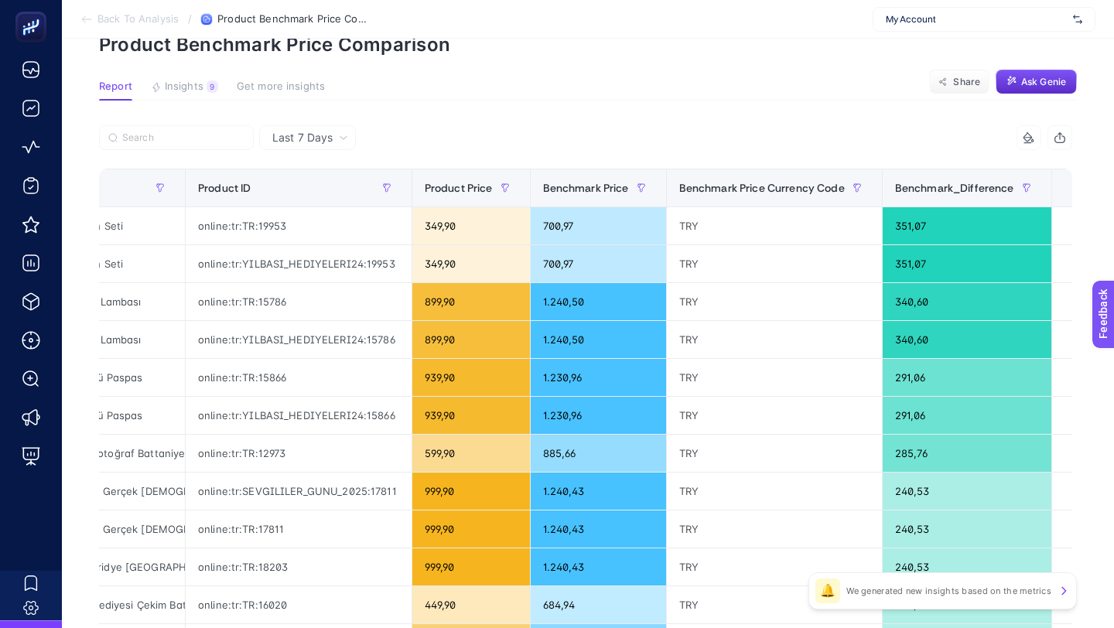
scroll to position [0, 202]
